Goal: Information Seeking & Learning: Understand process/instructions

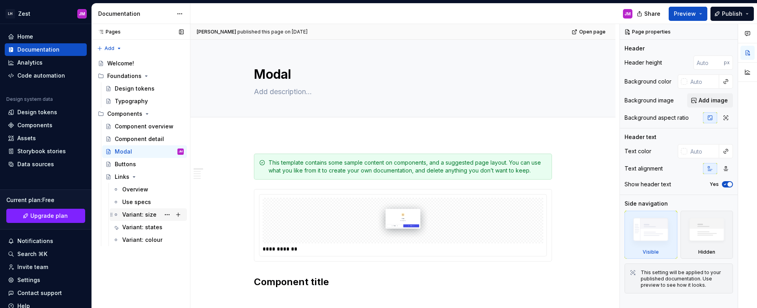
click at [140, 211] on div "Variant: size" at bounding box center [139, 215] width 34 height 8
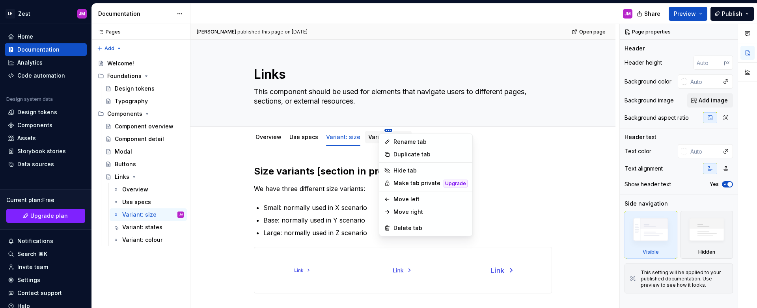
click at [352, 132] on html "LH Zest JM Home Documentation Analytics Code automation Design system data Desi…" at bounding box center [378, 154] width 757 height 308
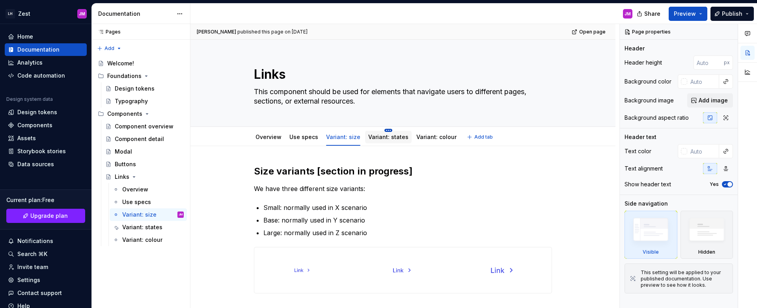
click at [386, 130] on html "LH Zest JM Home Documentation Analytics Code automation Design system data Desi…" at bounding box center [378, 154] width 757 height 308
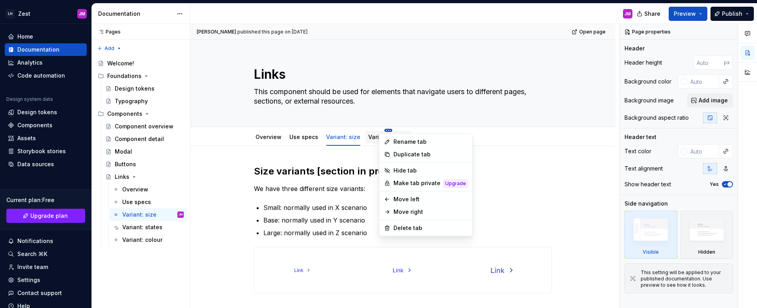
click at [318, 134] on html "LH Zest JM Home Documentation Analytics Code automation Design system data Desi…" at bounding box center [378, 154] width 757 height 308
drag, startPoint x: 387, startPoint y: 123, endPoint x: 381, endPoint y: 129, distance: 7.8
click at [386, 123] on html "LH Zest JM Home Documentation Analytics Code automation Design system data Desi…" at bounding box center [378, 154] width 757 height 308
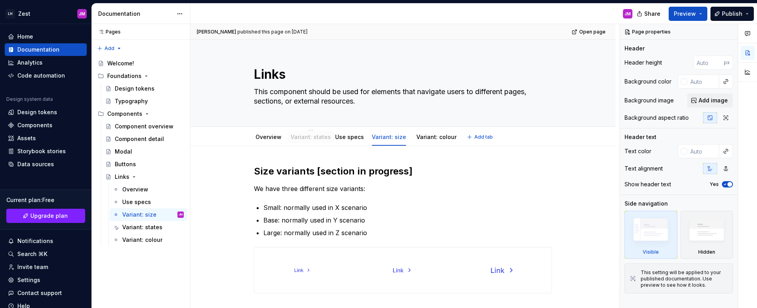
drag, startPoint x: 365, startPoint y: 140, endPoint x: 310, endPoint y: 141, distance: 54.8
click at [311, 137] on link "Variant: states" at bounding box center [310, 137] width 40 height 7
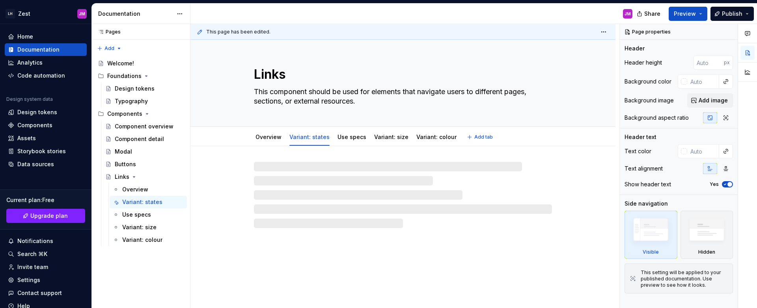
click at [311, 137] on link "Variant: states" at bounding box center [310, 137] width 40 height 7
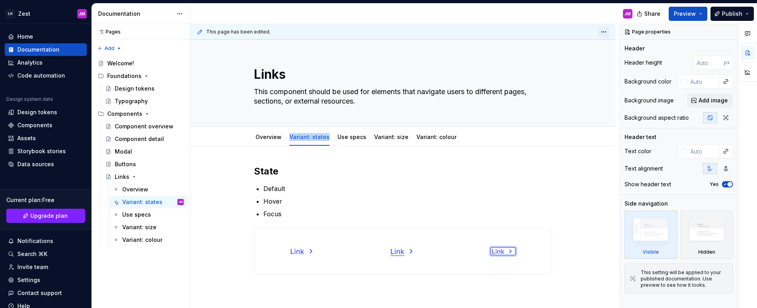
click at [604, 32] on html "LH Zest JM Home Documentation Analytics Code automation Design system data Desi…" at bounding box center [378, 154] width 757 height 308
click at [557, 182] on html "LH Zest JM Home Documentation Analytics Code automation Design system data Desi…" at bounding box center [378, 154] width 757 height 308
click at [316, 141] on div "Variant: states" at bounding box center [310, 137] width 40 height 9
click at [316, 141] on div "Variant: states" at bounding box center [310, 137] width 40 height 8
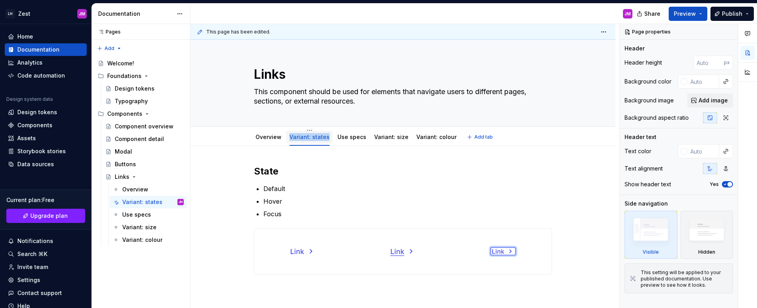
click at [316, 141] on div "Variant: states" at bounding box center [310, 137] width 40 height 8
click at [307, 134] on link "Variant: states" at bounding box center [310, 137] width 40 height 7
click at [163, 204] on button "Page tree" at bounding box center [167, 202] width 11 height 11
type textarea "*"
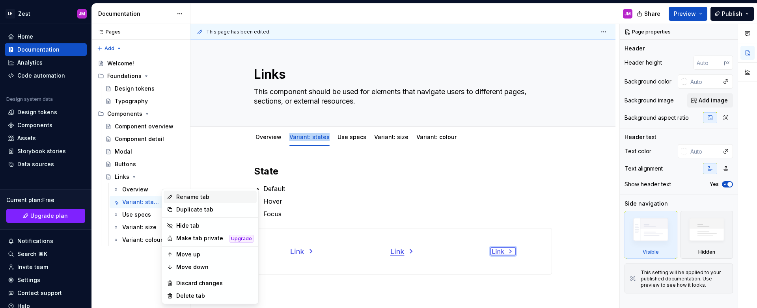
click at [183, 198] on div "Rename tab" at bounding box center [214, 197] width 77 height 8
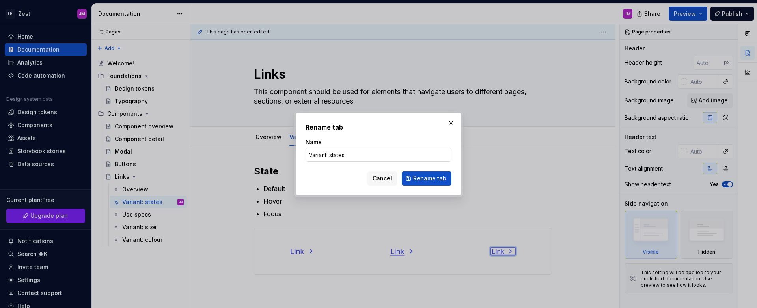
click at [357, 157] on input "Variant: states" at bounding box center [379, 155] width 146 height 14
type input "Interaction"
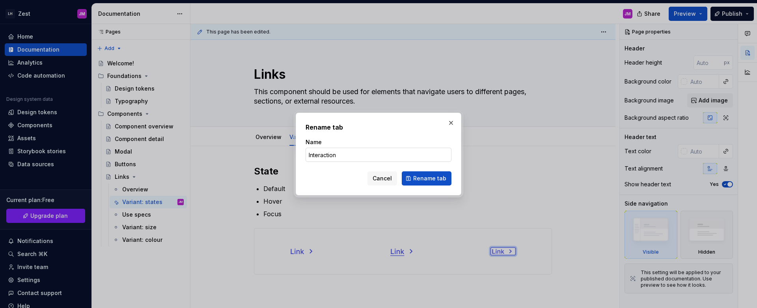
click button "Rename tab" at bounding box center [427, 179] width 50 height 14
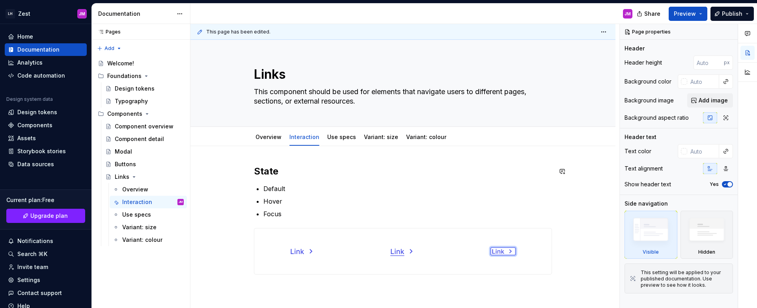
type textarea "*"
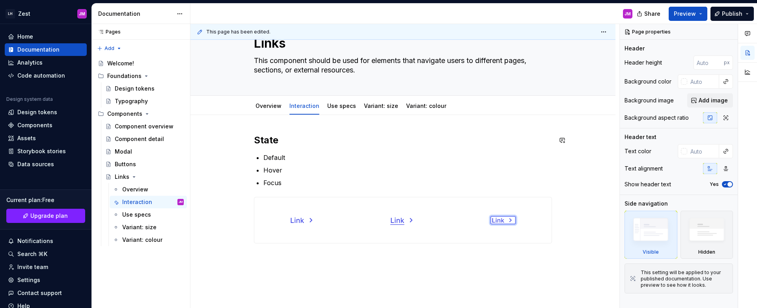
scroll to position [87, 0]
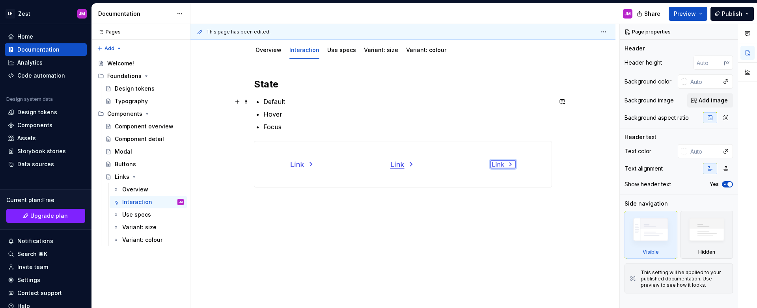
click at [332, 104] on p "Default" at bounding box center [408, 101] width 289 height 9
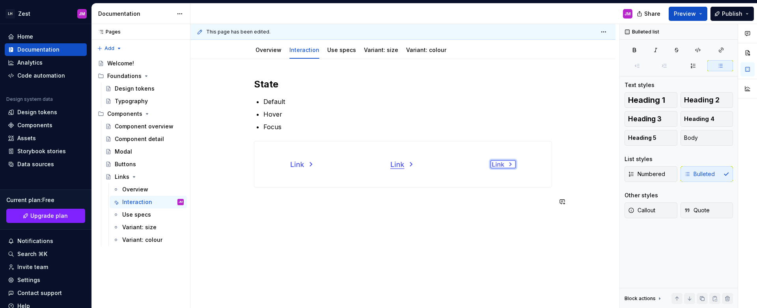
click at [374, 226] on div "State Default Hover Focus" at bounding box center [403, 184] width 425 height 250
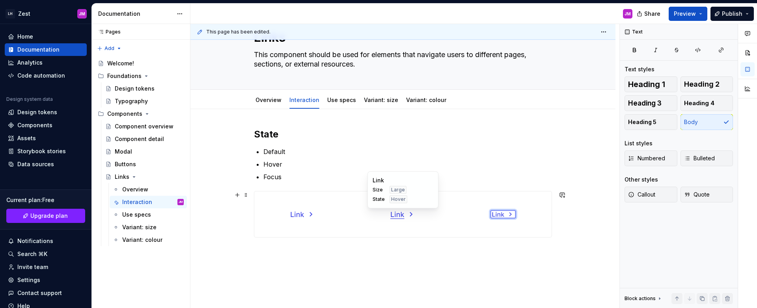
scroll to position [8, 0]
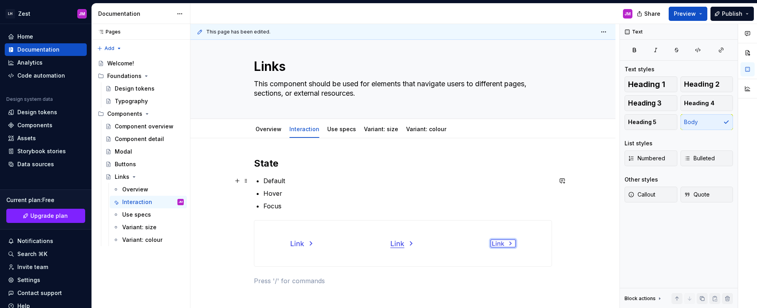
click at [326, 176] on p "Default" at bounding box center [408, 180] width 289 height 9
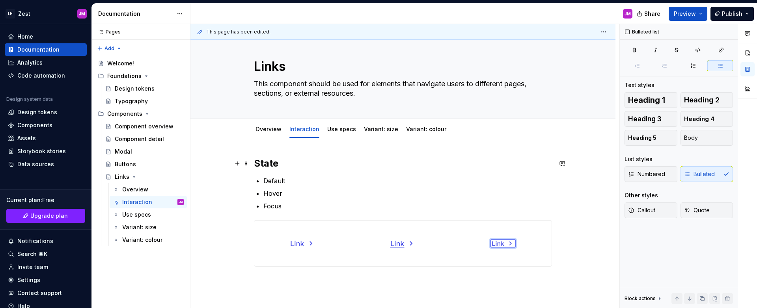
click at [287, 160] on h2 "State" at bounding box center [403, 163] width 298 height 13
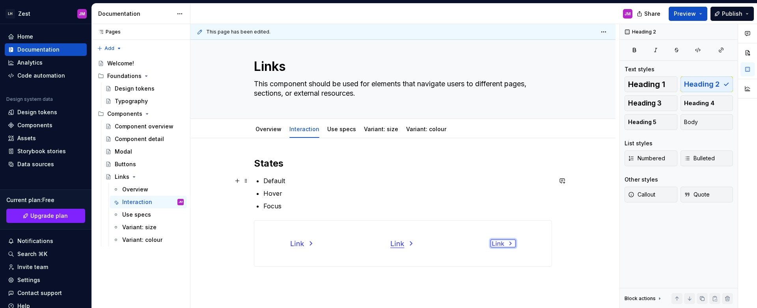
click at [325, 185] on p "Default" at bounding box center [408, 180] width 289 height 9
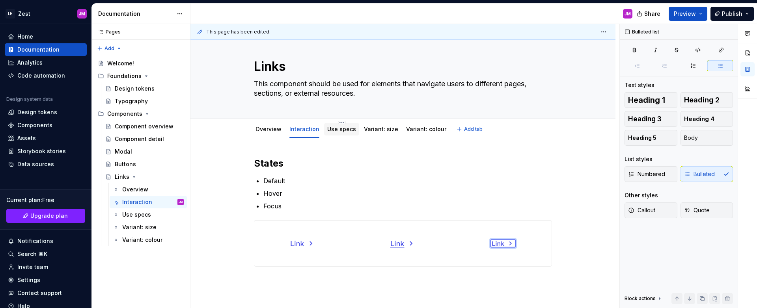
click at [336, 129] on link "Use specs" at bounding box center [341, 129] width 29 height 7
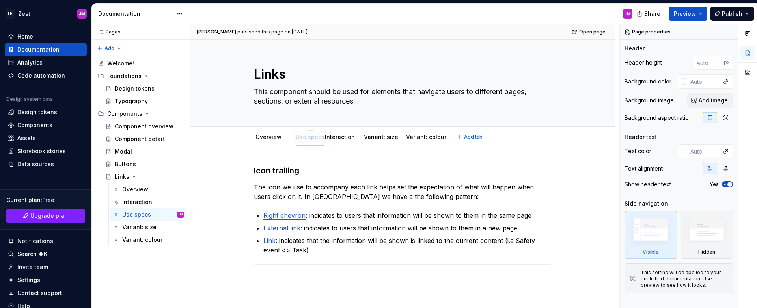
drag, startPoint x: 335, startPoint y: 138, endPoint x: 302, endPoint y: 138, distance: 32.7
click at [337, 136] on link "Interaction" at bounding box center [341, 137] width 30 height 7
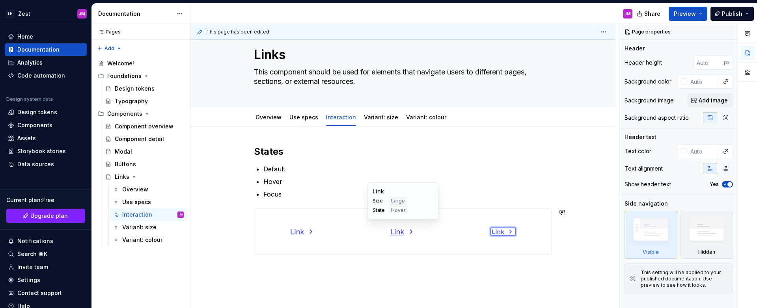
scroll to position [15, 0]
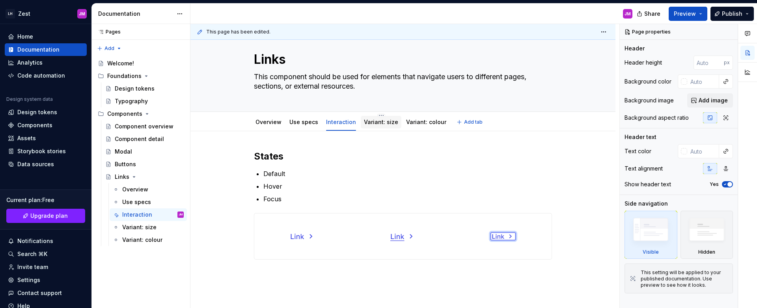
click at [374, 128] on div "Variant: size" at bounding box center [381, 122] width 41 height 13
click at [378, 125] on div "Variant: size" at bounding box center [381, 122] width 34 height 8
click at [386, 122] on link "Variant: size" at bounding box center [381, 122] width 34 height 7
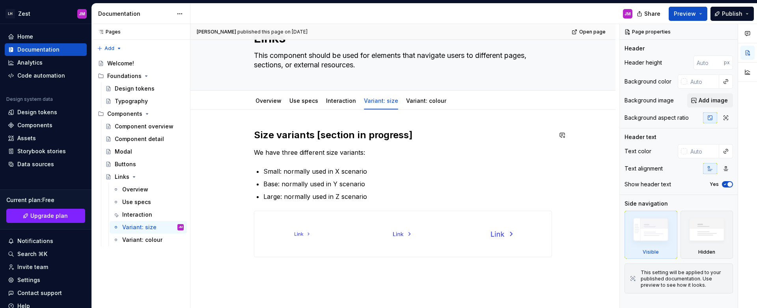
scroll to position [74, 0]
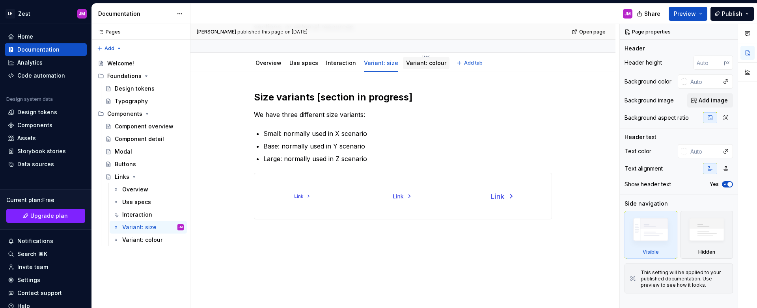
click at [417, 67] on div "Variant: colour" at bounding box center [426, 63] width 40 height 8
drag, startPoint x: 422, startPoint y: 62, endPoint x: 393, endPoint y: 64, distance: 28.4
click at [383, 58] on div "Variant: colour" at bounding box center [384, 63] width 47 height 13
click at [379, 65] on link "Variant: colour" at bounding box center [384, 63] width 40 height 7
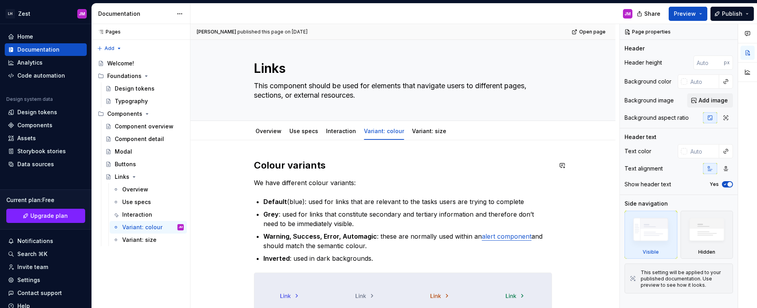
scroll to position [5, 0]
click at [130, 149] on div "Modal" at bounding box center [123, 152] width 17 height 8
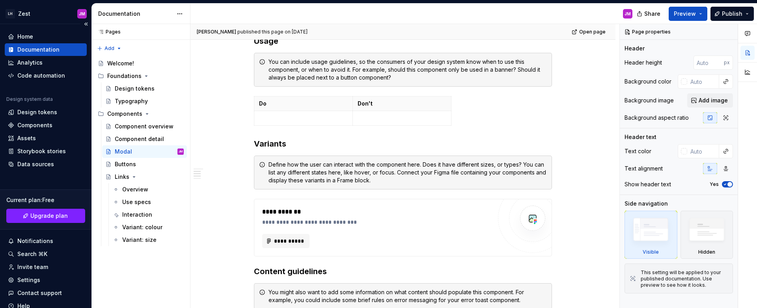
scroll to position [440, 0]
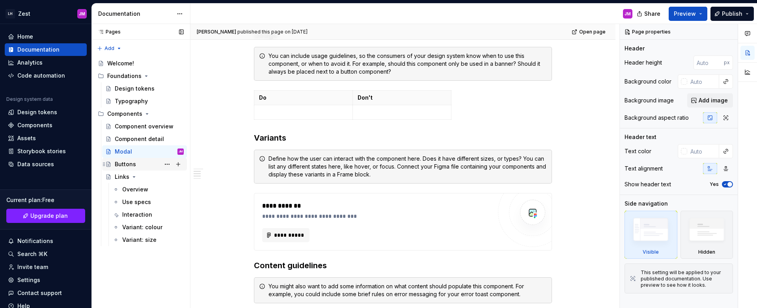
click at [140, 162] on div "Buttons" at bounding box center [149, 164] width 69 height 11
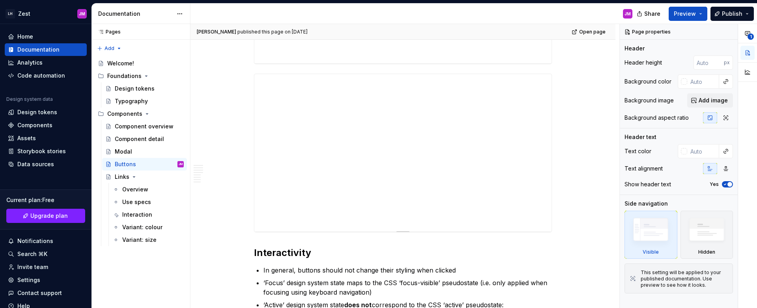
scroll to position [360, 0]
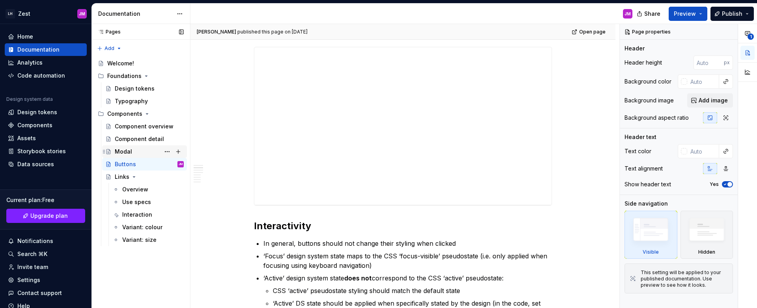
click at [145, 150] on div "Modal" at bounding box center [149, 151] width 69 height 11
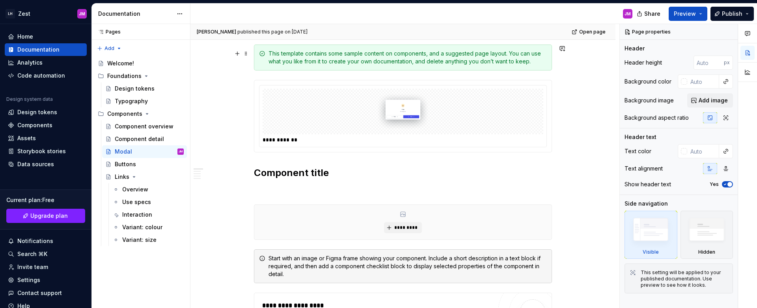
scroll to position [104, 0]
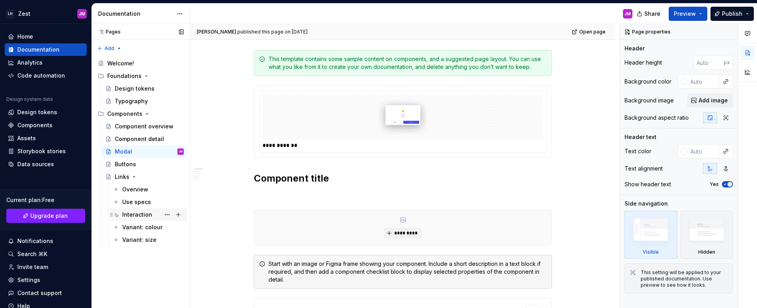
click at [144, 217] on div "Interaction" at bounding box center [137, 215] width 30 height 8
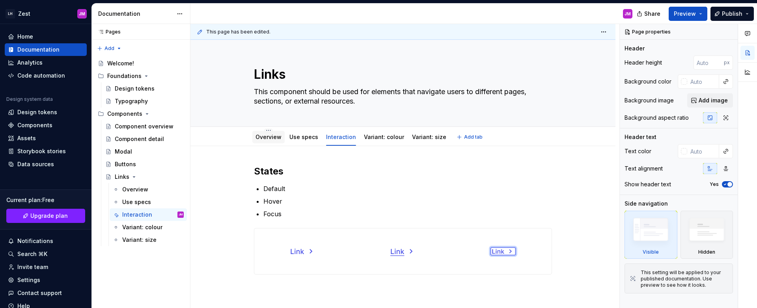
click at [271, 139] on link "Overview" at bounding box center [269, 137] width 26 height 7
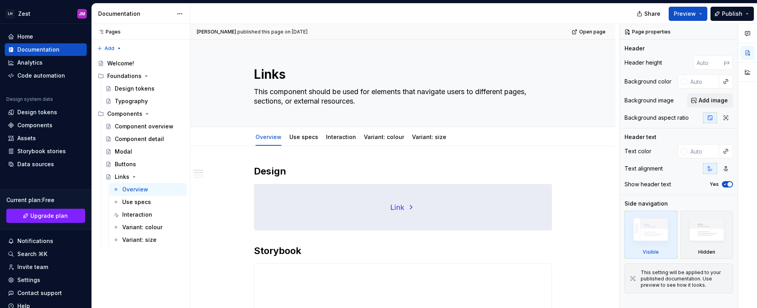
type textarea "*"
